Goal: Communication & Community: Answer question/provide support

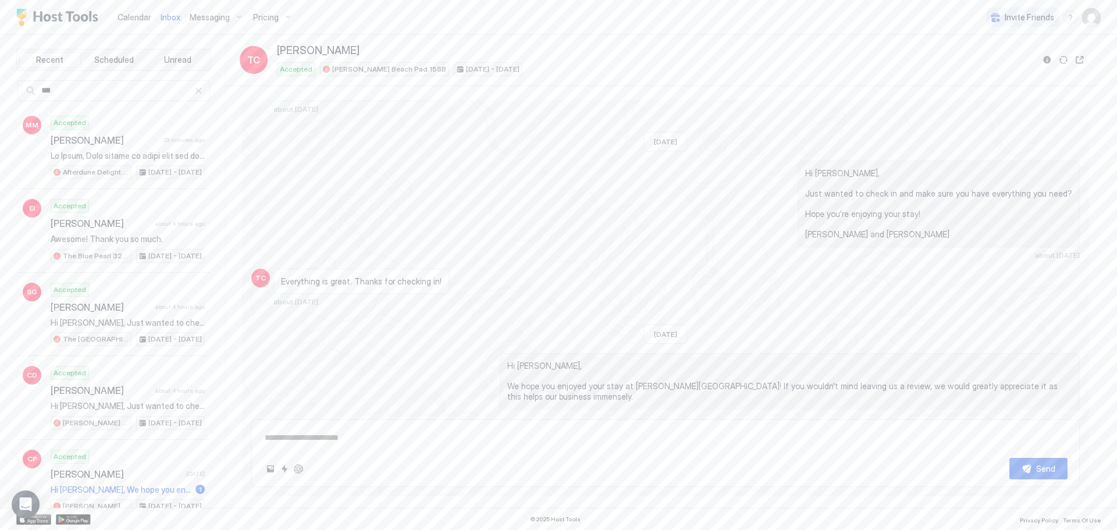
scroll to position [1582, 0]
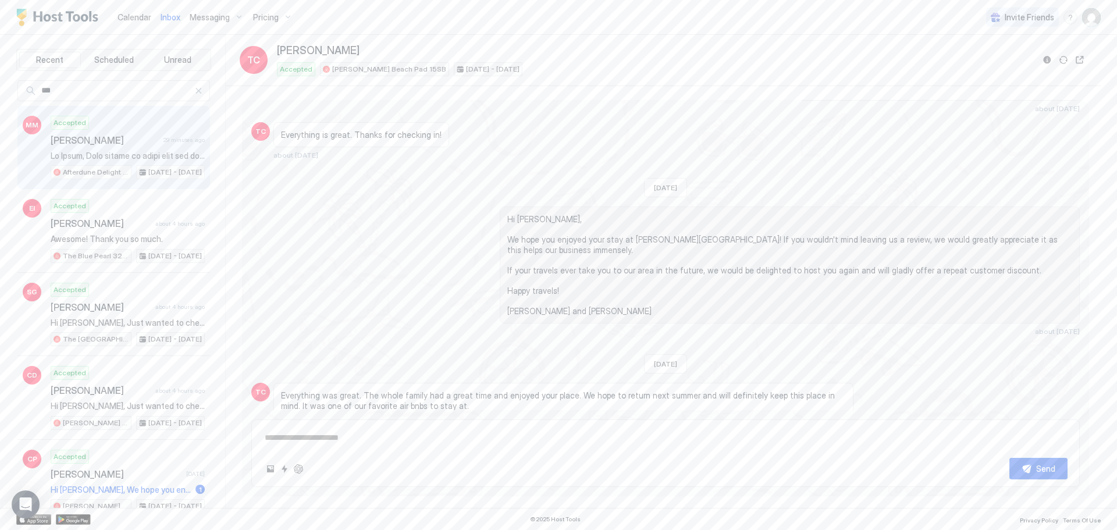
click at [148, 140] on span "[PERSON_NAME]" at bounding box center [105, 140] width 108 height 12
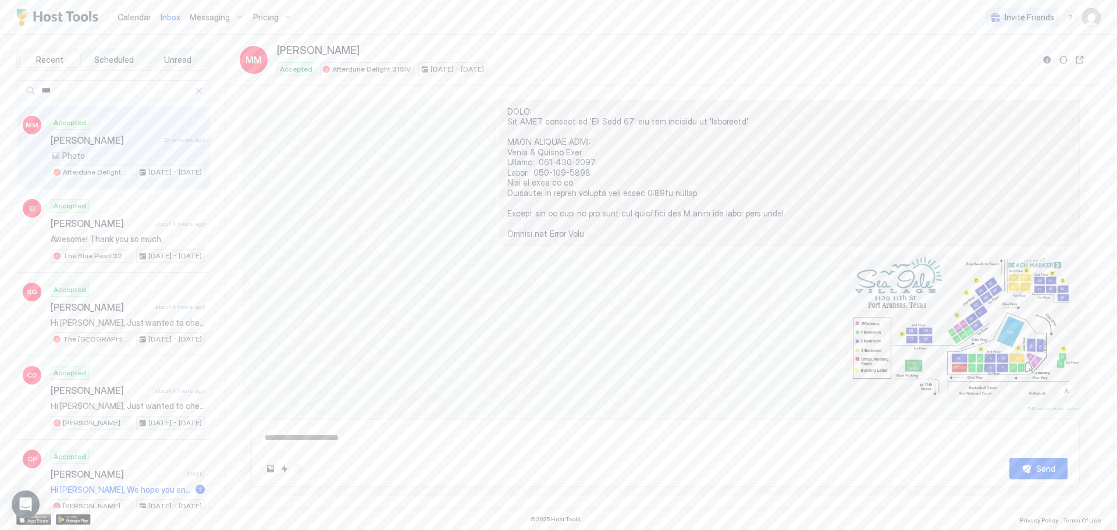
scroll to position [518, 0]
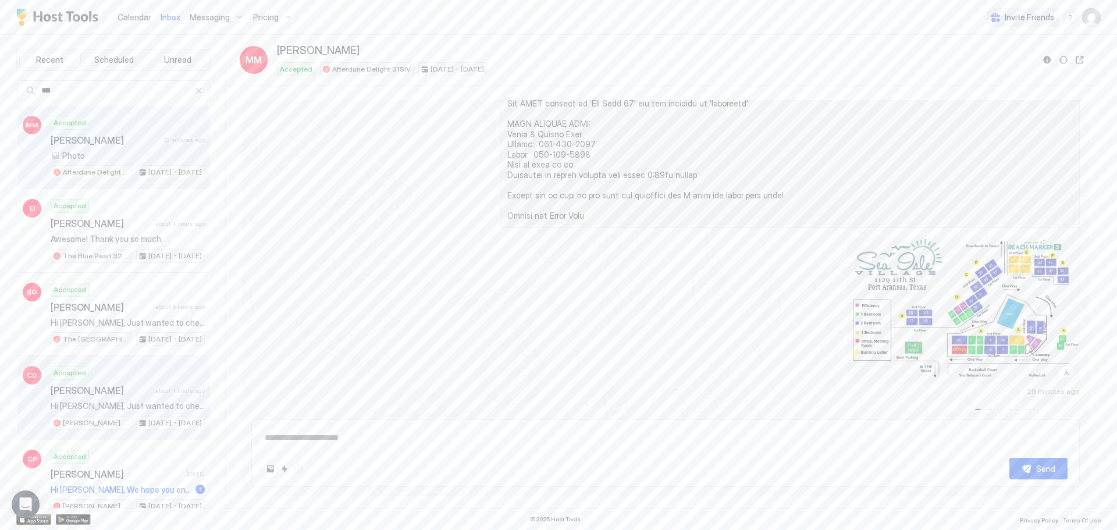
click at [128, 376] on div "Accepted [PERSON_NAME] about 4 hours ago Hi [PERSON_NAME], Just wanted to check…" at bounding box center [128, 398] width 154 height 64
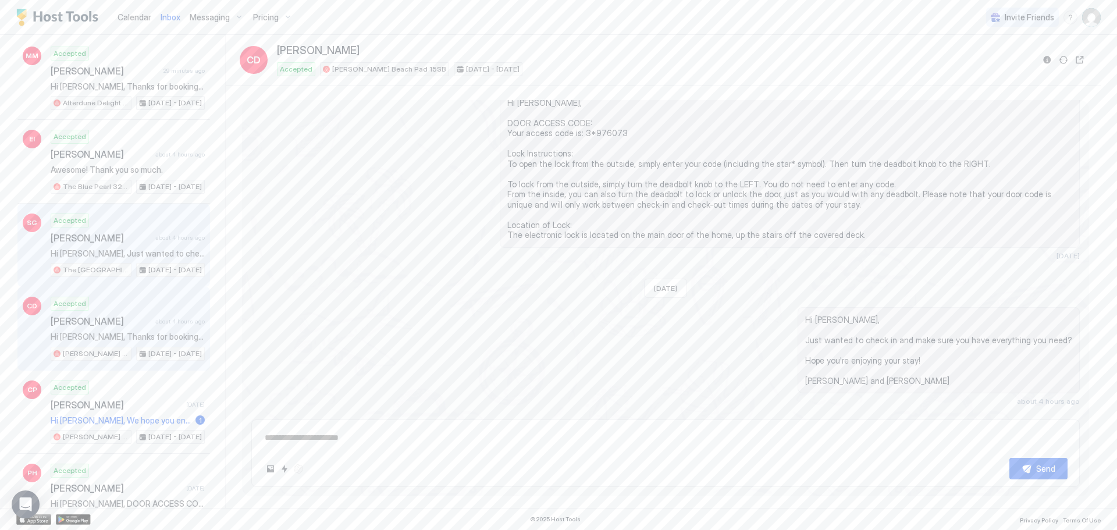
scroll to position [175, 0]
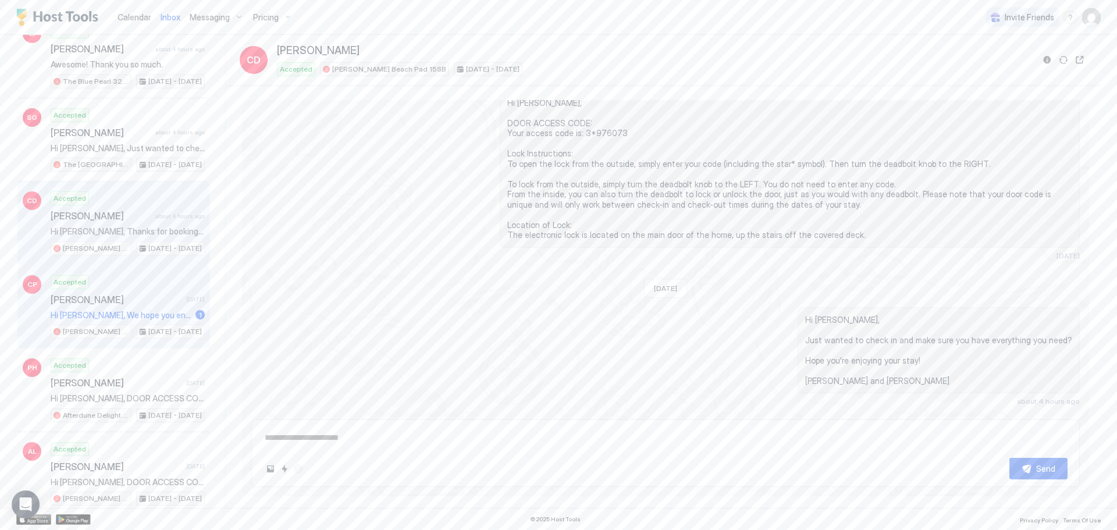
click at [135, 308] on div "Accepted [PERSON_NAME] [DATE] Hi [PERSON_NAME], We hope you enjoyed your stay a…" at bounding box center [128, 307] width 154 height 64
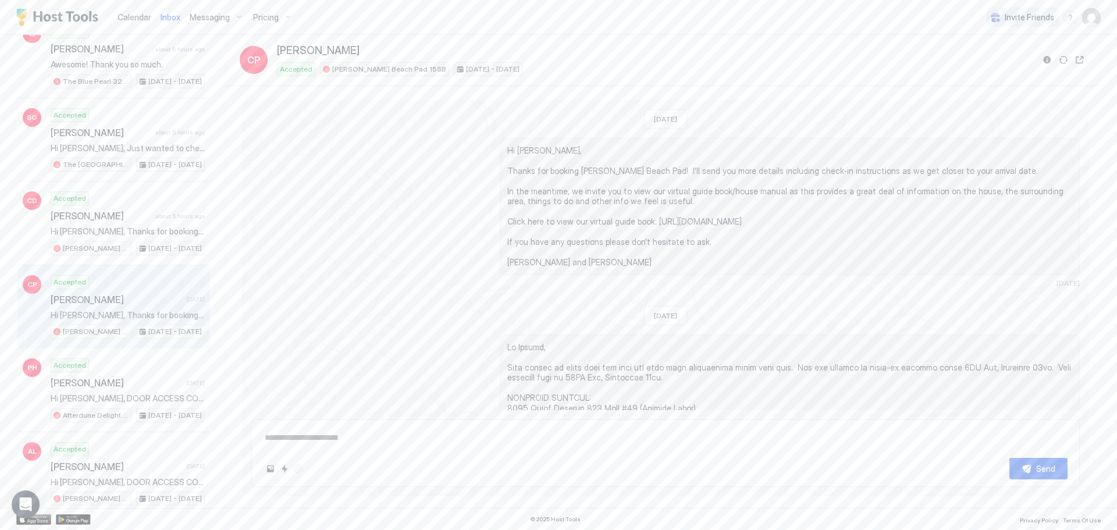
type textarea "*"
